Goal: Transaction & Acquisition: Download file/media

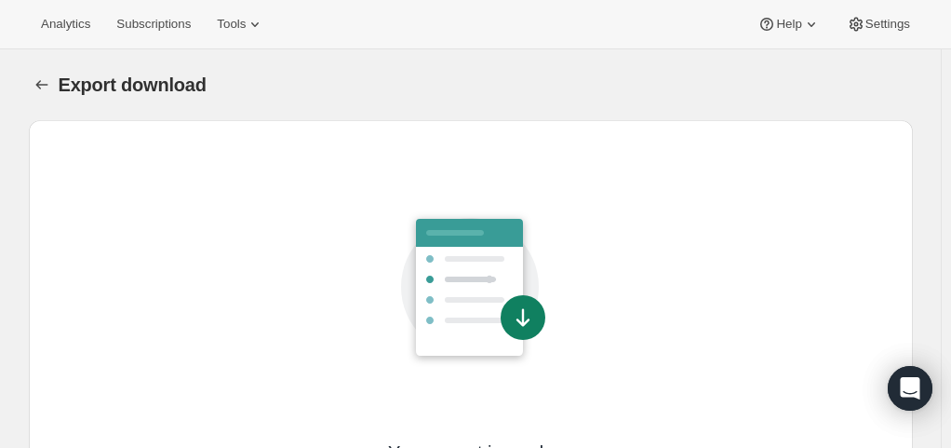
scroll to position [157, 0]
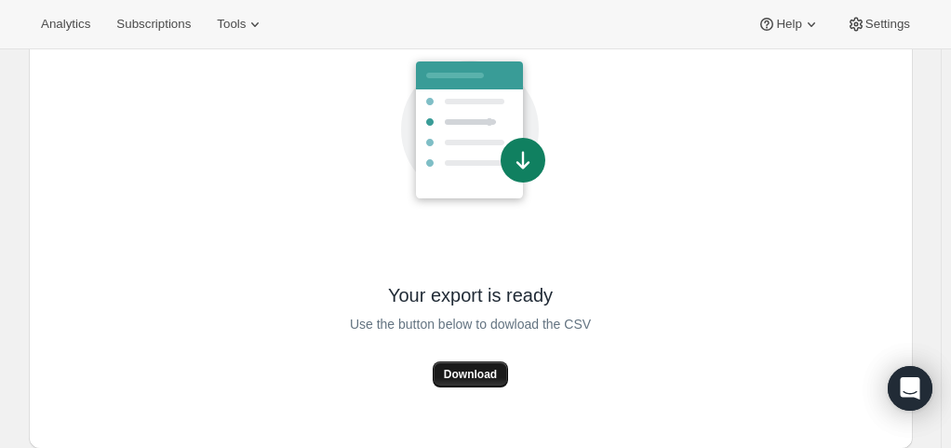
click at [465, 365] on button "Download" at bounding box center [470, 374] width 75 height 26
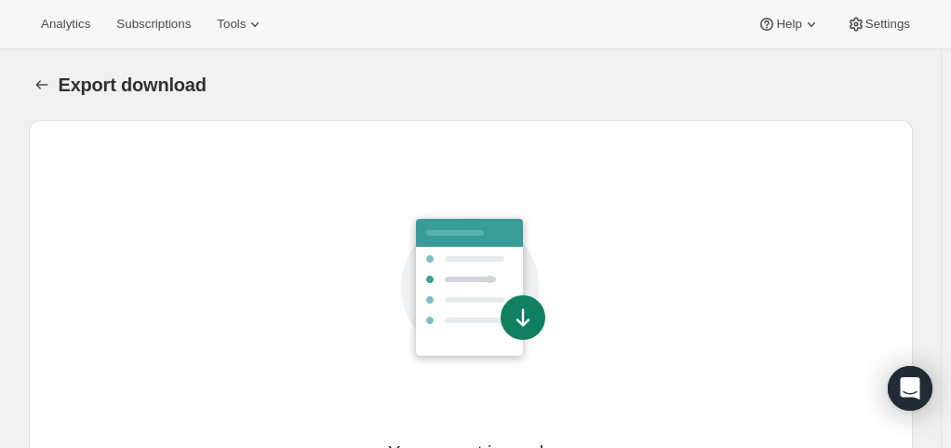
scroll to position [157, 0]
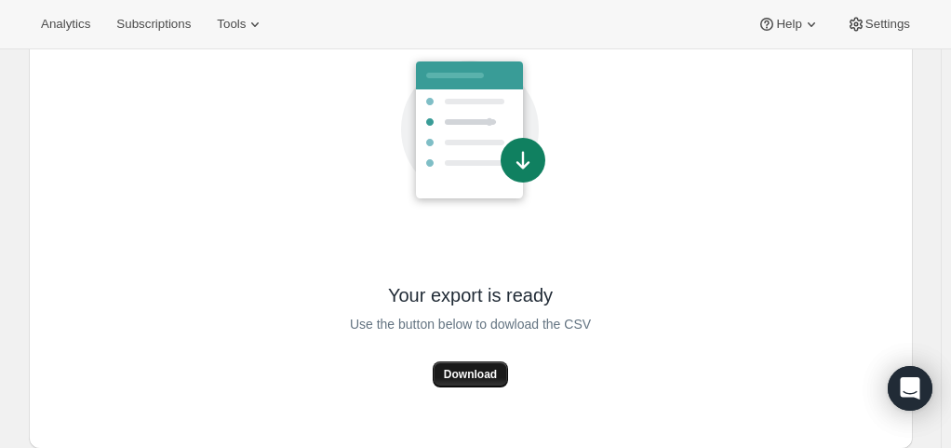
click at [464, 365] on button "Download" at bounding box center [470, 374] width 75 height 26
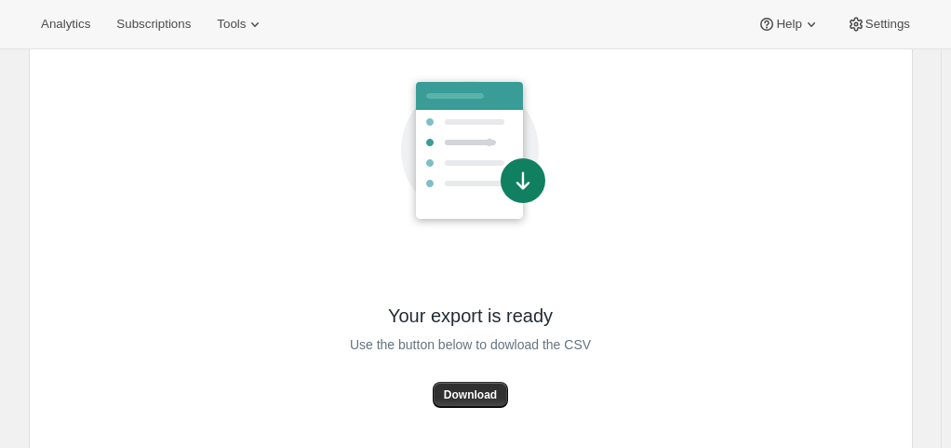
scroll to position [140, 0]
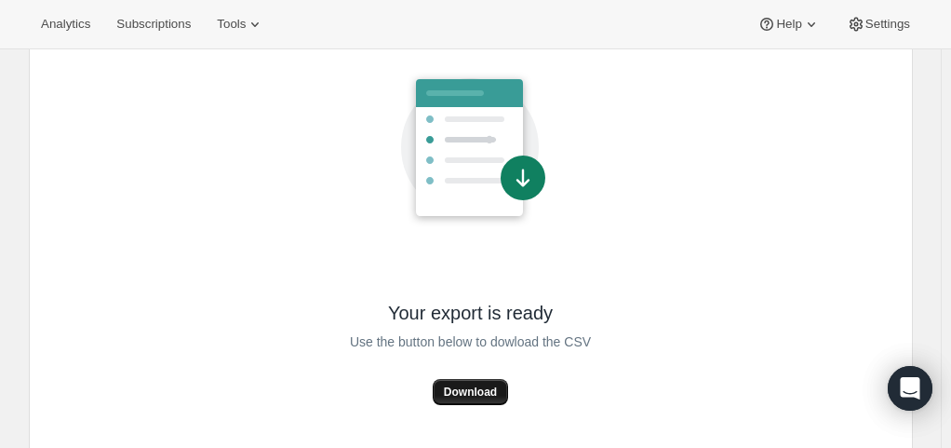
click at [474, 390] on span "Download" at bounding box center [470, 391] width 53 height 15
